Goal: Transaction & Acquisition: Purchase product/service

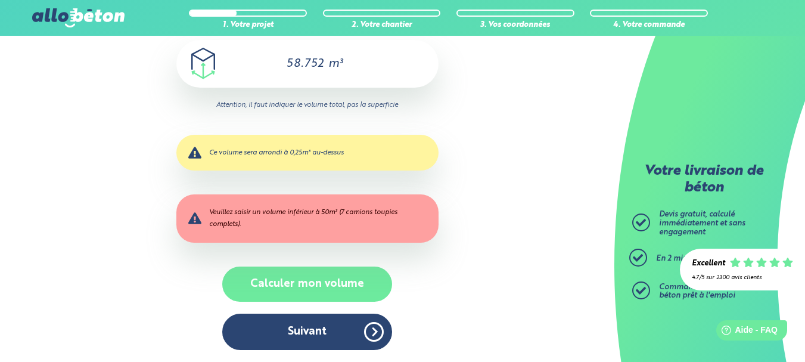
click at [353, 284] on button "Calculer mon volume" at bounding box center [307, 283] width 170 height 35
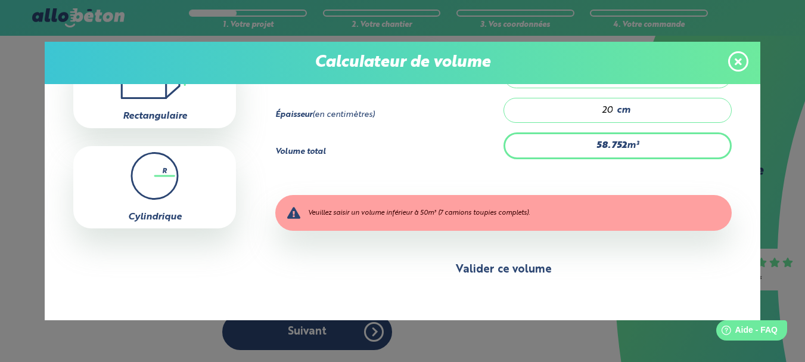
click at [543, 272] on button "Valider ce volume" at bounding box center [503, 270] width 457 height 30
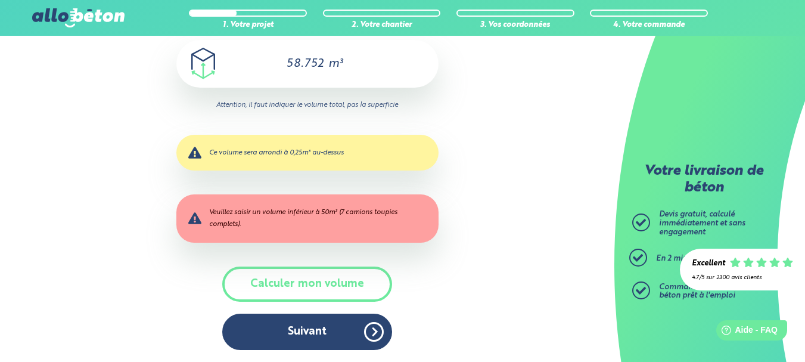
scroll to position [128, 0]
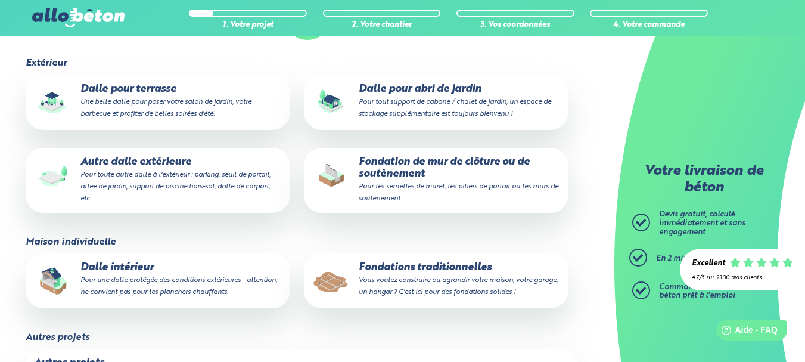
scroll to position [179, 0]
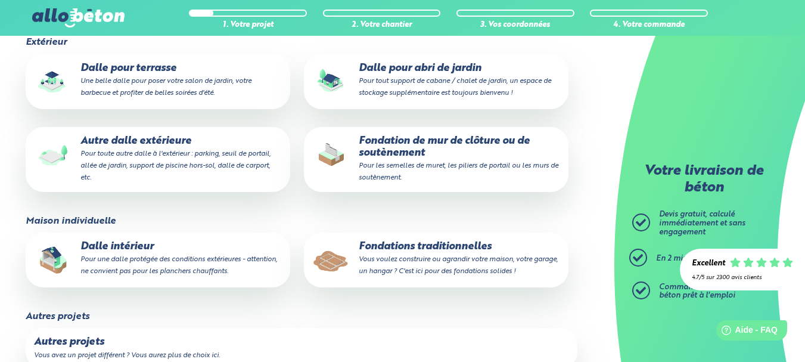
click at [434, 253] on p "Fondations traditionnelles Vous voulez construire ou agrandir votre maison, vot…" at bounding box center [436, 259] width 248 height 36
click at [0, 0] on input "Fondations traditionnelles Vous voulez construire ou agrandir votre maison, vot…" at bounding box center [0, 0] width 0 height 0
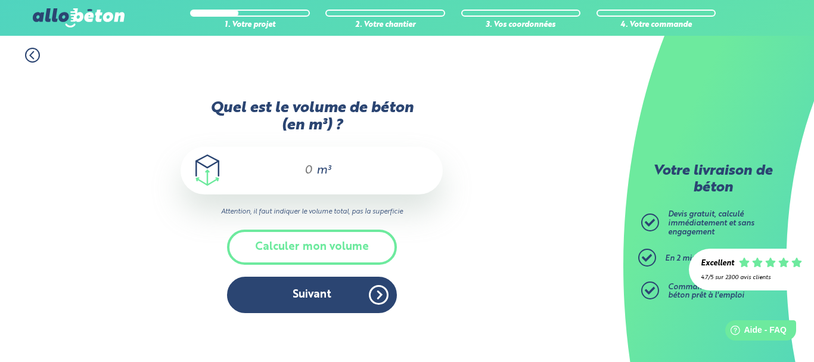
drag, startPoint x: 308, startPoint y: 169, endPoint x: 300, endPoint y: 167, distance: 7.8
click at [300, 167] on input "Quel est le volume de béton (en m³) ?" at bounding box center [303, 170] width 20 height 14
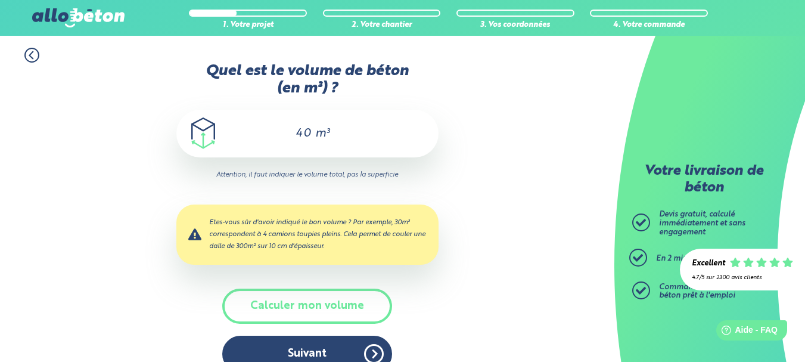
drag, startPoint x: 309, startPoint y: 135, endPoint x: 290, endPoint y: 135, distance: 19.7
click at [290, 135] on input "40" at bounding box center [298, 133] width 27 height 14
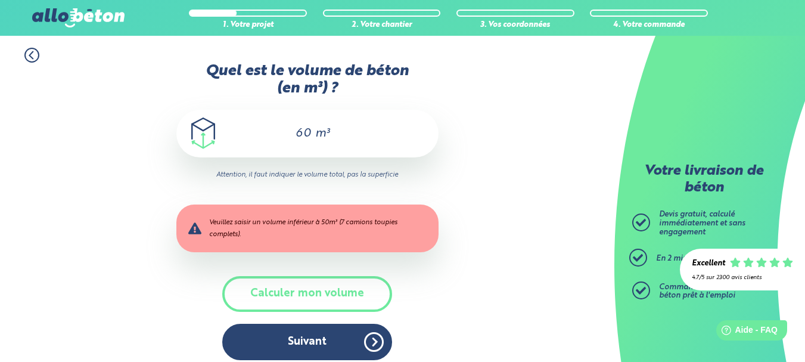
type input "60"
click at [434, 169] on icon "Attention, il faut indiquer le volume total, pas la superficie" at bounding box center [307, 174] width 262 height 11
click at [81, 17] on img at bounding box center [78, 17] width 92 height 19
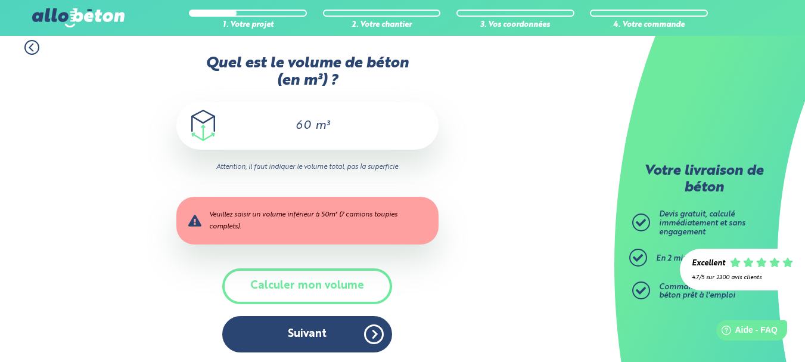
scroll to position [10, 0]
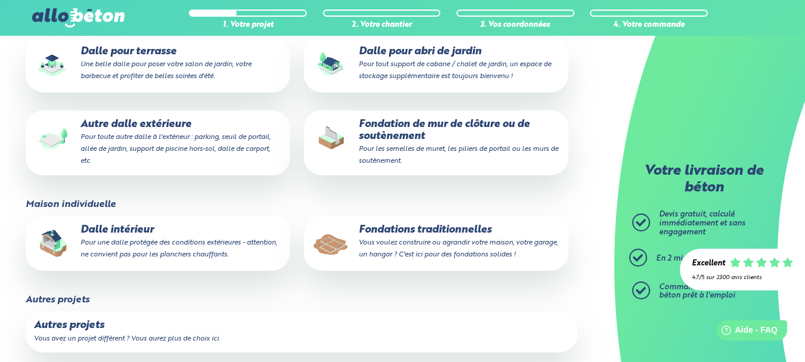
scroll to position [210, 0]
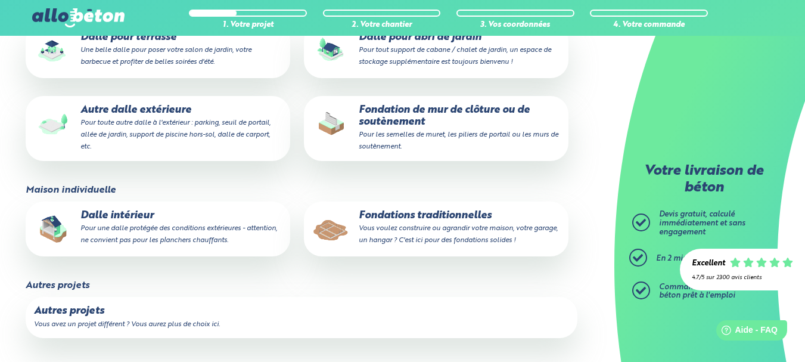
click at [72, 317] on label "Autres projets Vous avez un projet différent ? Vous aurez plus de choix ici." at bounding box center [302, 317] width 552 height 41
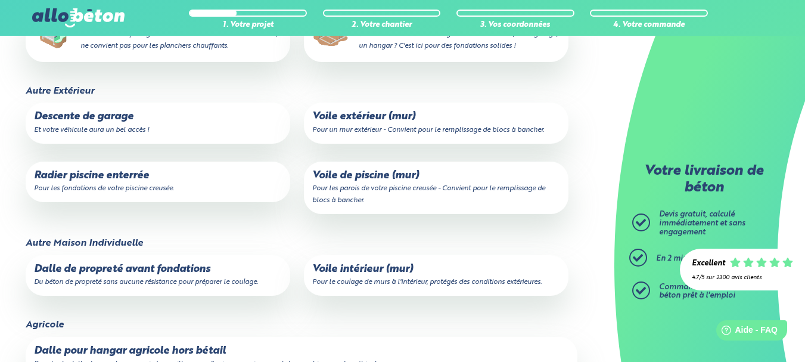
scroll to position [444, 0]
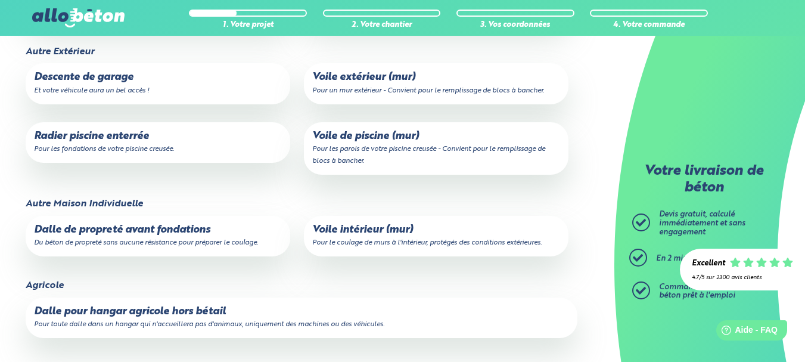
click at [190, 312] on p "Dalle pour hangar agricole hors bétail Pour toute dalle dans un hangar qui n'ac…" at bounding box center [301, 318] width 535 height 24
click at [0, 0] on input "Dalle pour hangar agricole hors bétail Pour toute dalle dans un hangar qui n'ac…" at bounding box center [0, 0] width 0 height 0
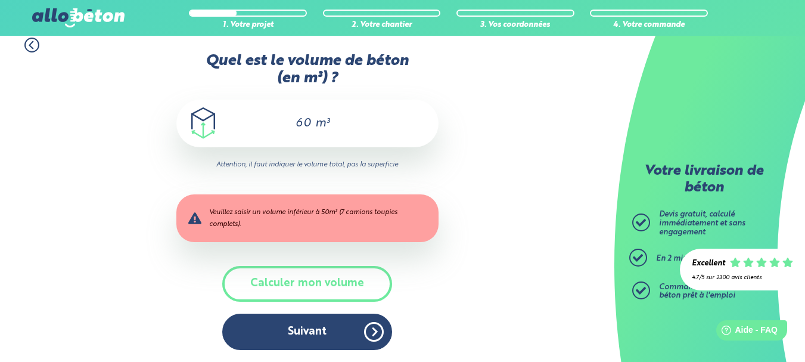
scroll to position [1, 0]
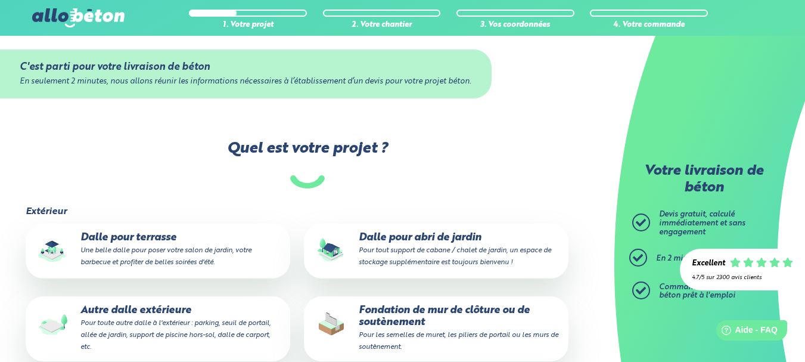
scroll to position [444, 0]
